Goal: Find specific page/section: Find specific page/section

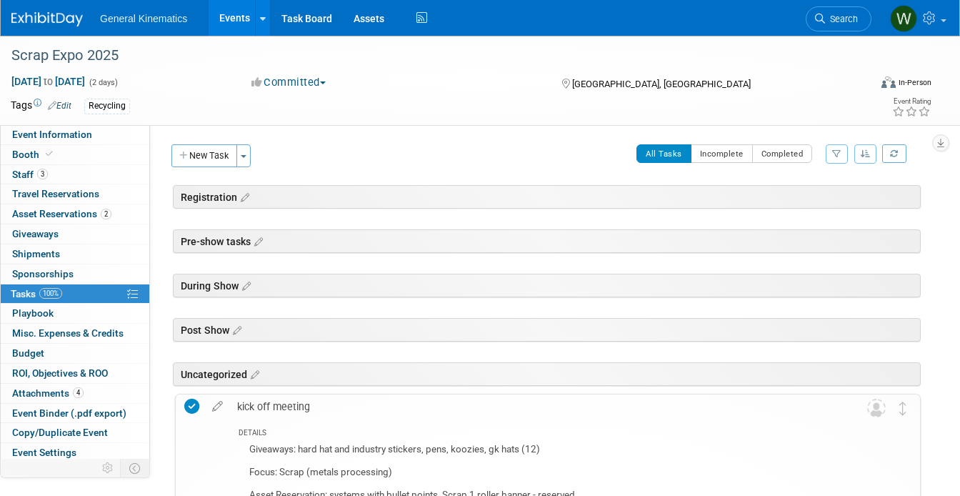
click at [46, 28] on div "General Kinematics Events Add Event Bulk Upload Events Shareable Event Boards R…" at bounding box center [471, 18] width 920 height 36
click at [41, 2] on div at bounding box center [55, 13] width 89 height 26
click at [39, 13] on img at bounding box center [46, 19] width 71 height 14
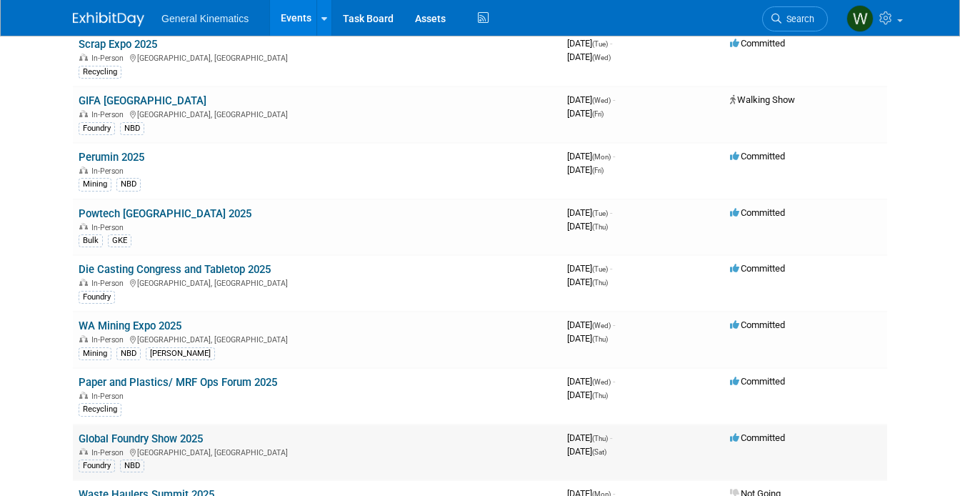
scroll to position [196, 0]
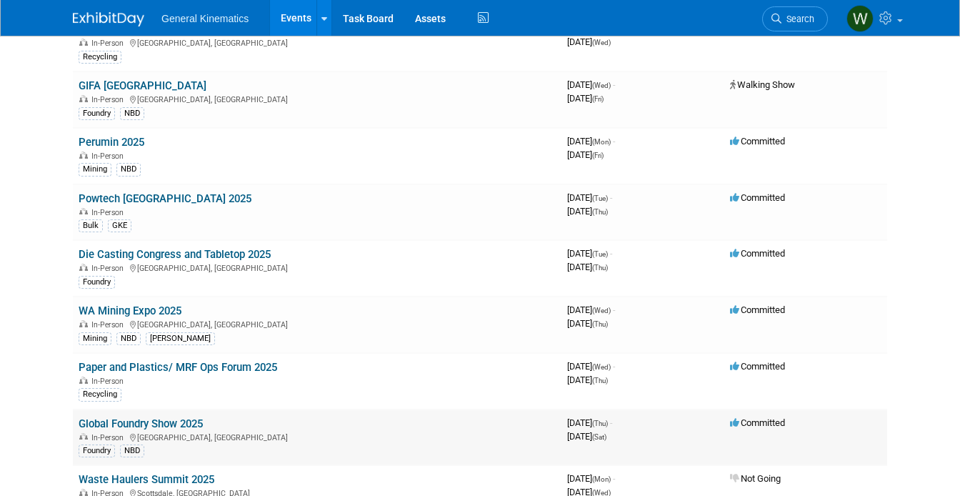
click at [105, 427] on link "Global Foundry Show 2025" at bounding box center [141, 423] width 124 height 13
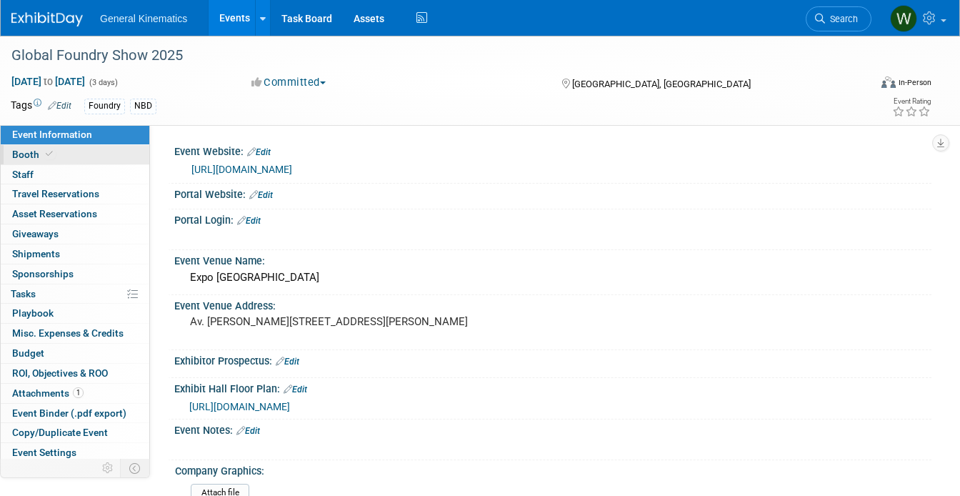
click at [69, 149] on link "Booth" at bounding box center [75, 154] width 149 height 19
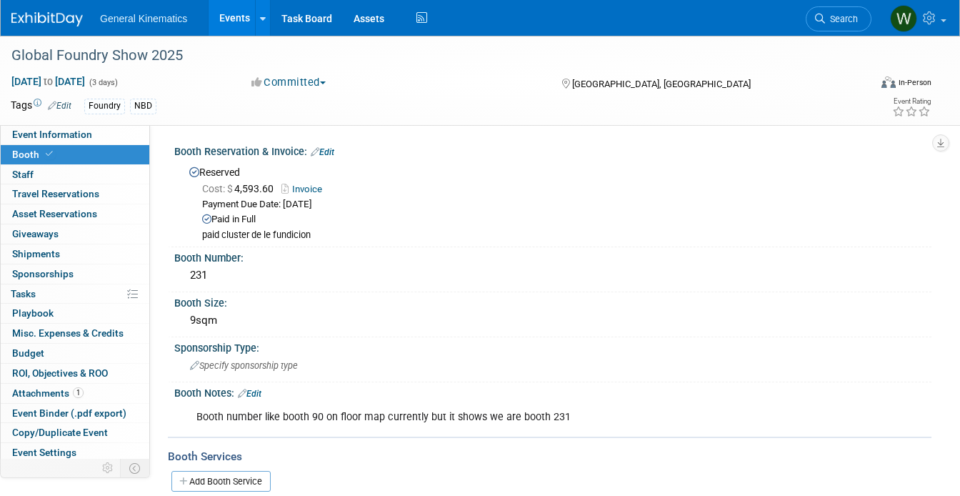
click at [312, 184] on link "Invoice" at bounding box center [306, 189] width 48 height 11
